Goal: Information Seeking & Learning: Learn about a topic

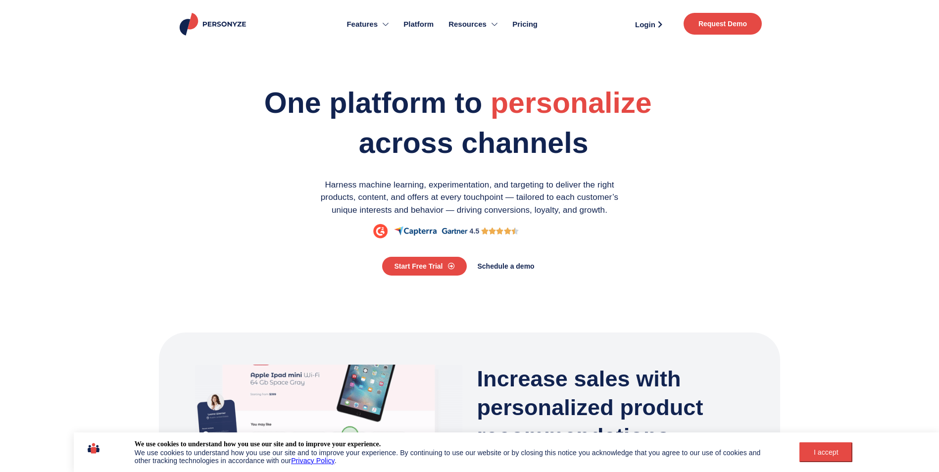
click at [541, 24] on link "Pricing" at bounding box center [525, 24] width 40 height 39
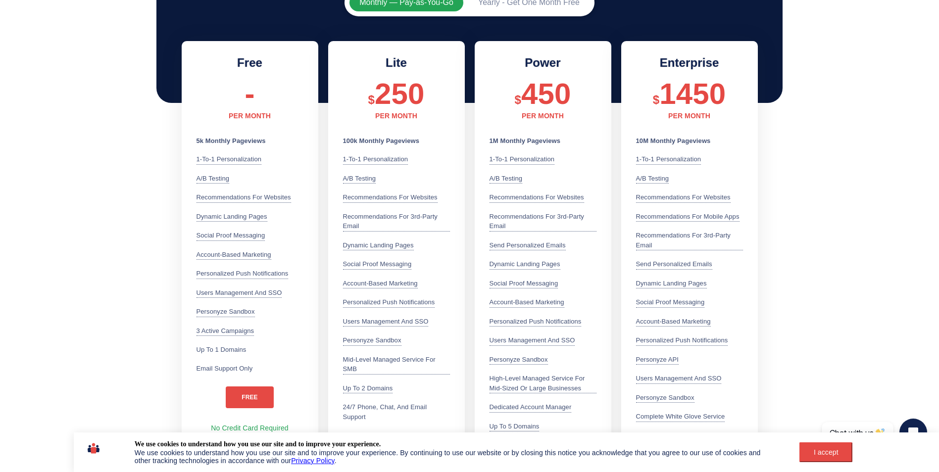
scroll to position [297, 0]
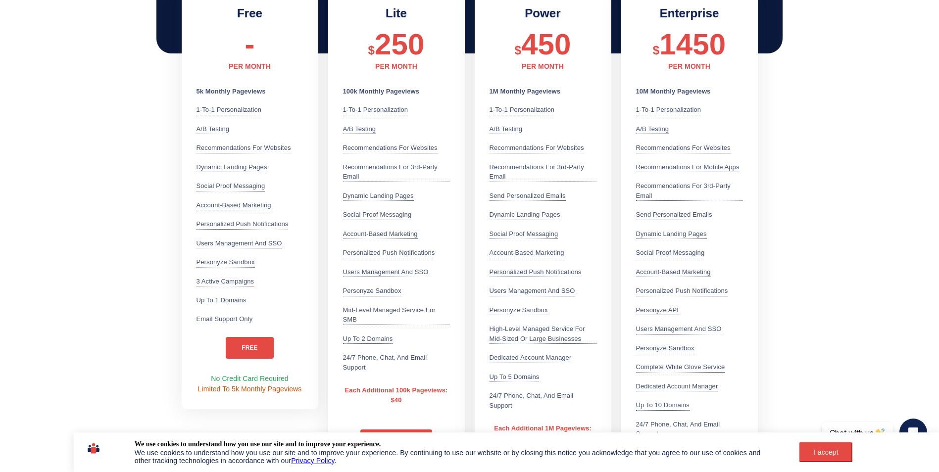
click at [806, 449] on div "I accept" at bounding box center [826, 453] width 41 height 8
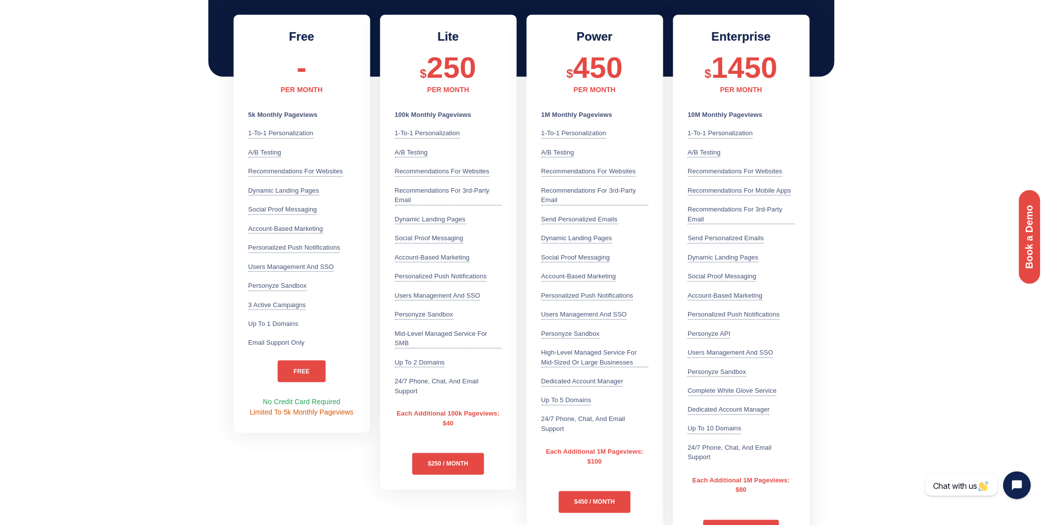
scroll to position [280, 0]
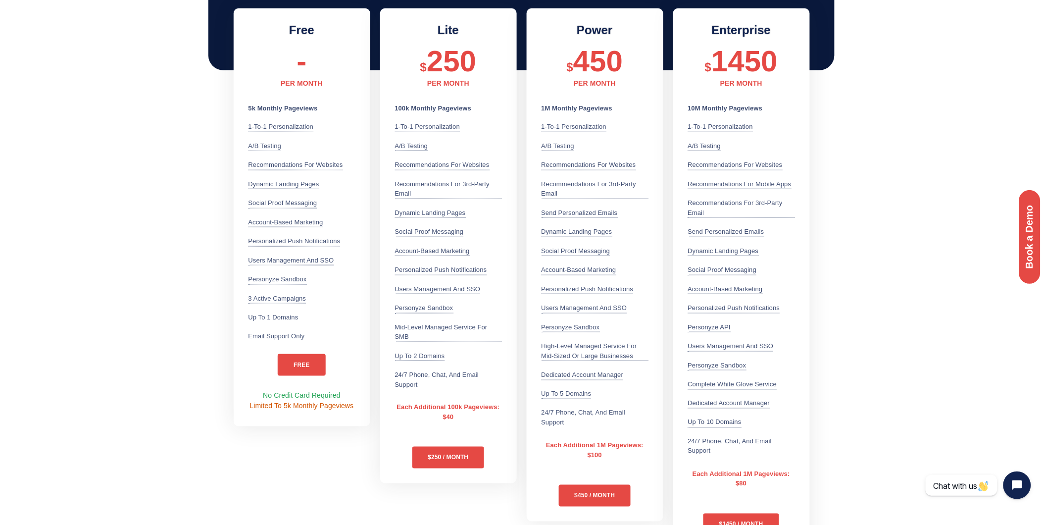
click at [937, 199] on section "Monthly — Pay-as-You-Go Yearly - Get One Month Free Free - PER MONTH 5k Monthly…" at bounding box center [521, 255] width 1043 height 608
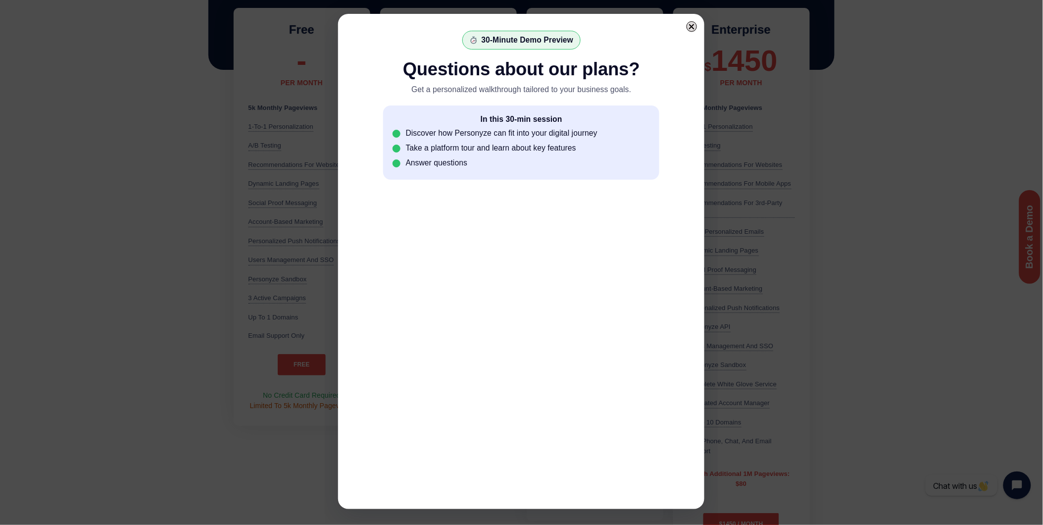
scroll to position [0, 0]
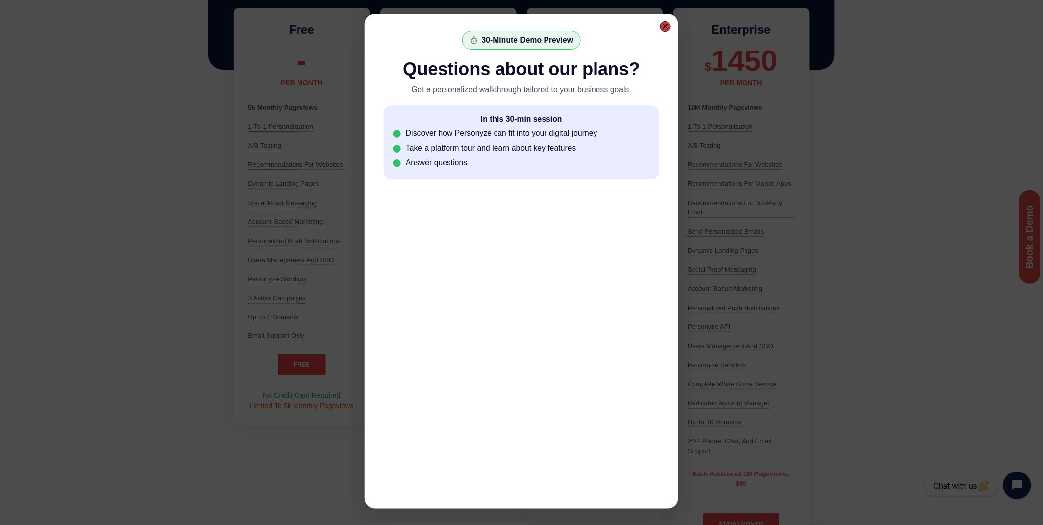
click at [665, 27] on div at bounding box center [665, 26] width 7 height 7
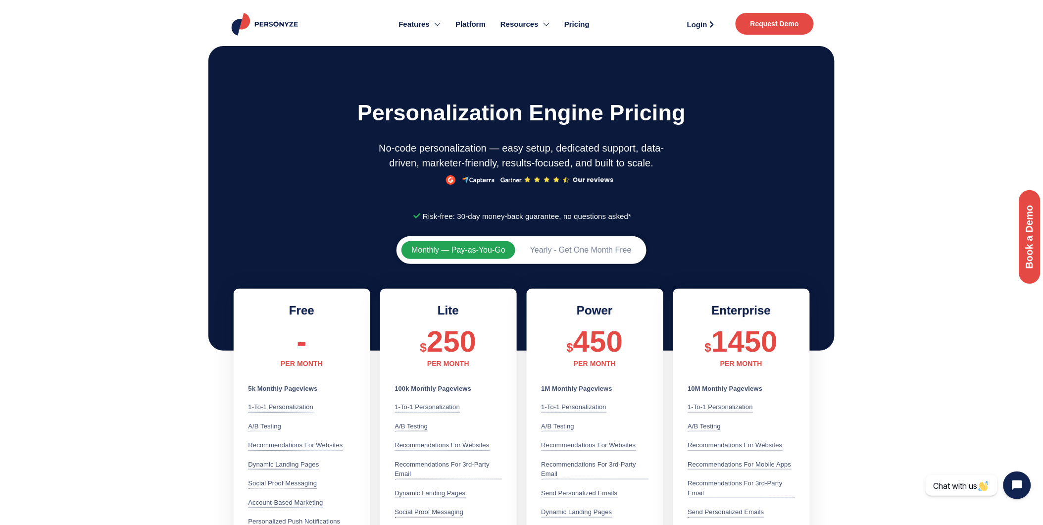
click at [256, 18] on img at bounding box center [266, 24] width 73 height 23
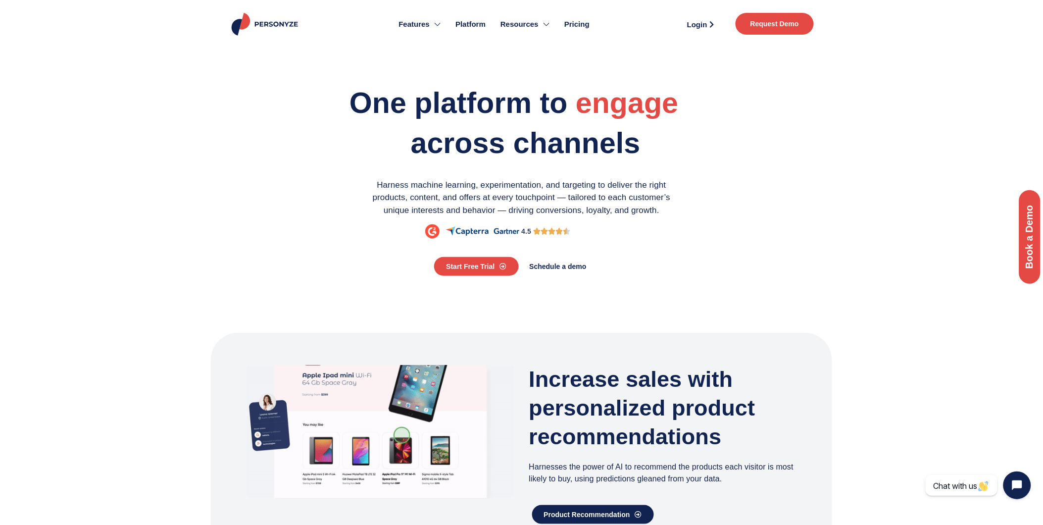
click at [882, 365] on section "Increase sales with personalized product recommendations Harnesses the power of…" at bounding box center [521, 465] width 1043 height 275
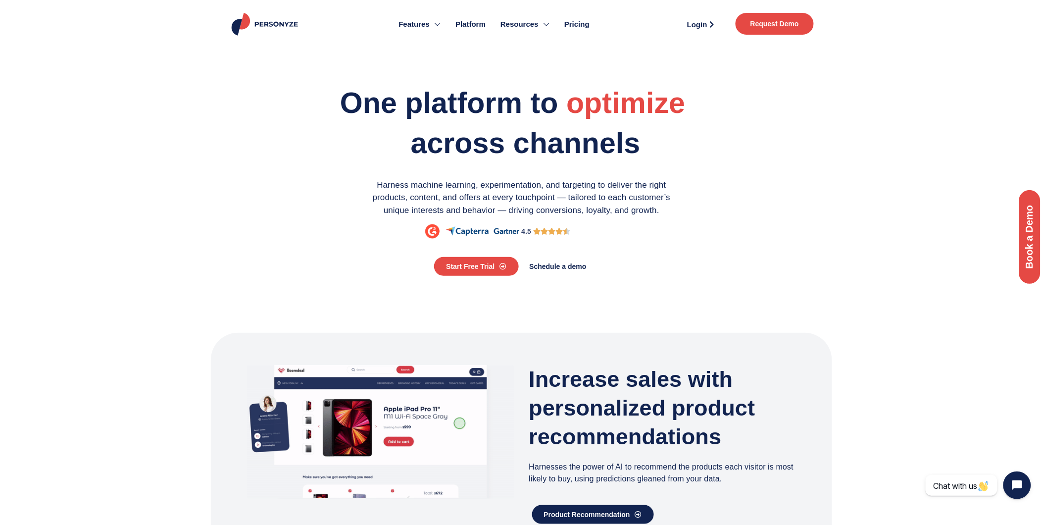
click at [839, 186] on section "One platform to engage personalize optimize across channels Harness machine lea…" at bounding box center [521, 176] width 1043 height 264
